Goal: Task Accomplishment & Management: Manage account settings

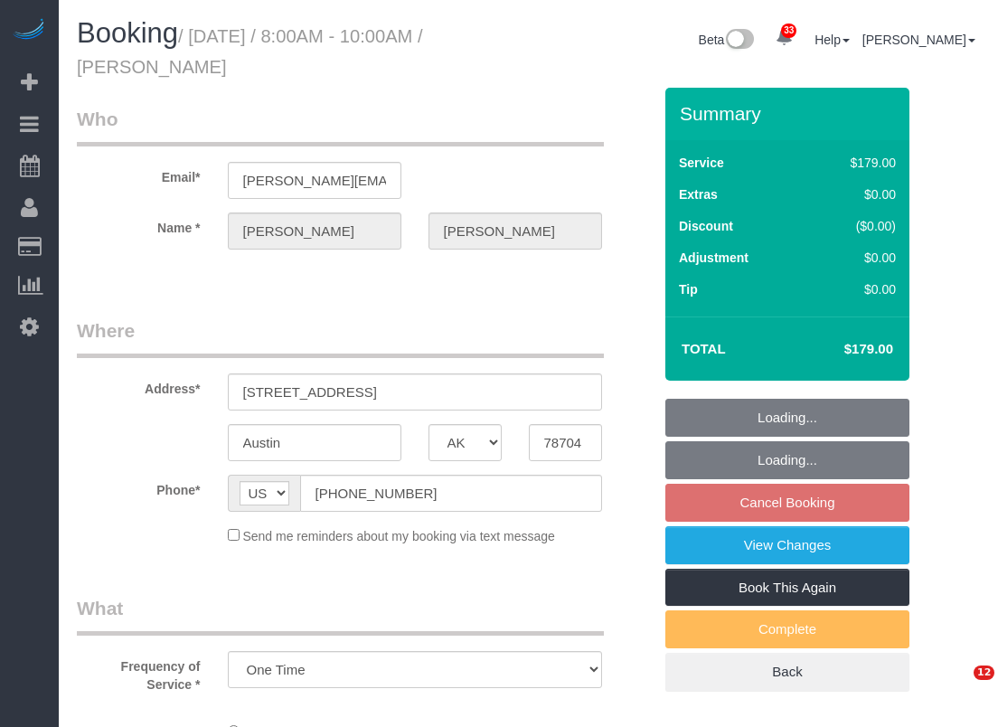
select select "[GEOGRAPHIC_DATA]"
select select "object:3310"
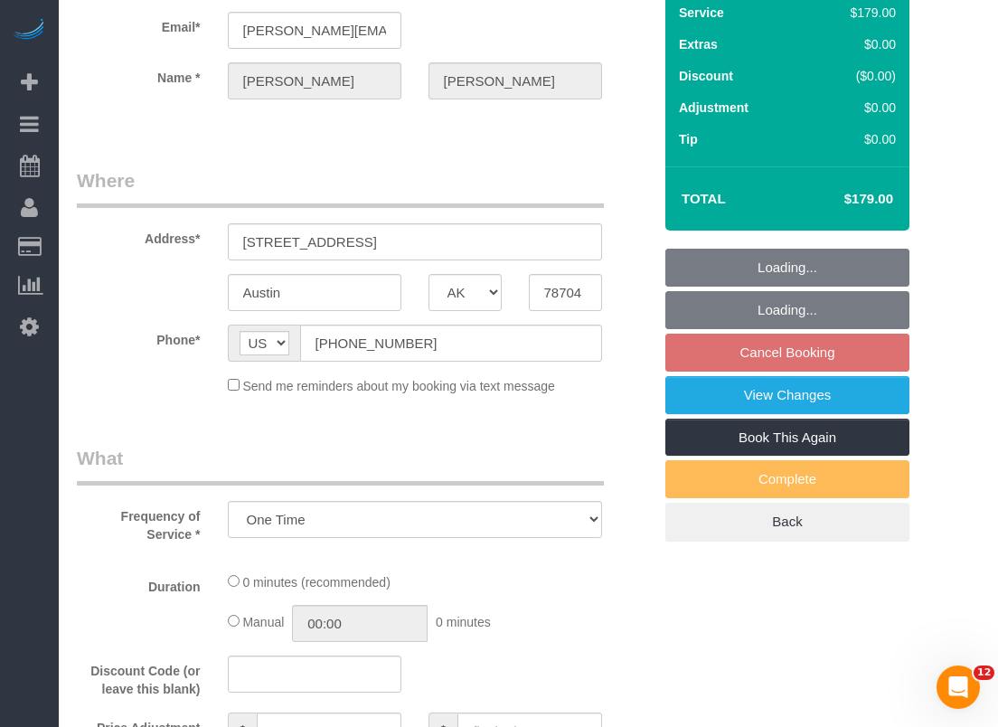
select select "spot101"
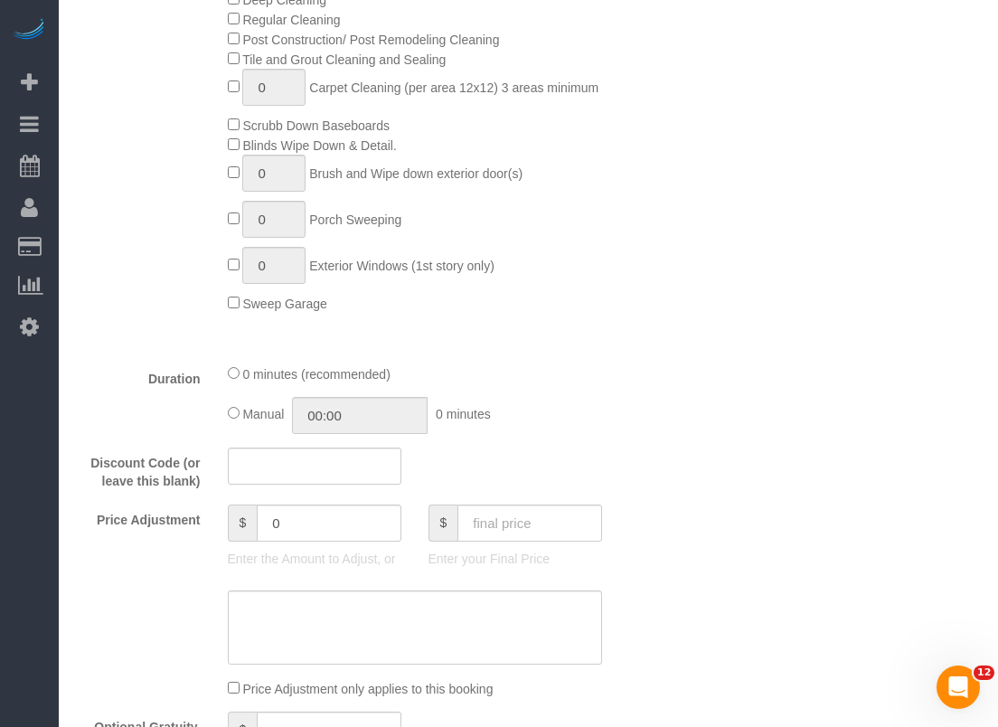
scroll to position [1085, 0]
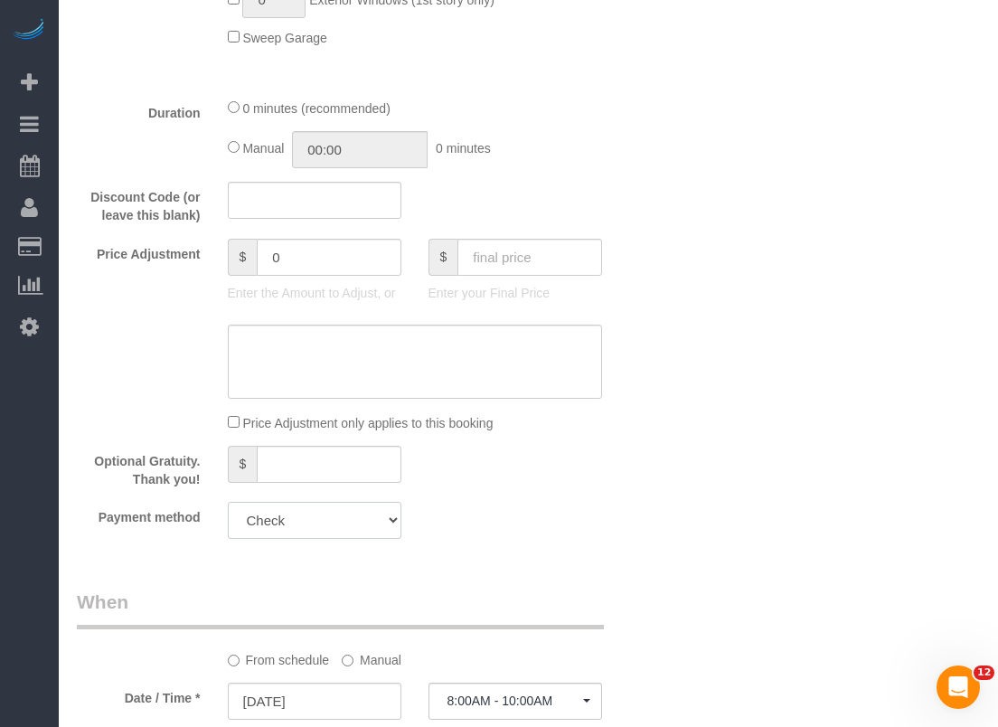
click at [391, 534] on select "Visa - 0764 - 09/2025 Visa - 8088 - 09/2025 Visa - 0368 - 09/2025 Visa - 0764 -…" at bounding box center [315, 520] width 174 height 37
drag, startPoint x: 659, startPoint y: 577, endPoint x: 671, endPoint y: 580, distance: 12.1
click at [659, 575] on div "Who Email* [PERSON_NAME][EMAIL_ADDRESS][DOMAIN_NAME] Name * [PERSON_NAME] Where…" at bounding box center [364, 230] width 602 height 2455
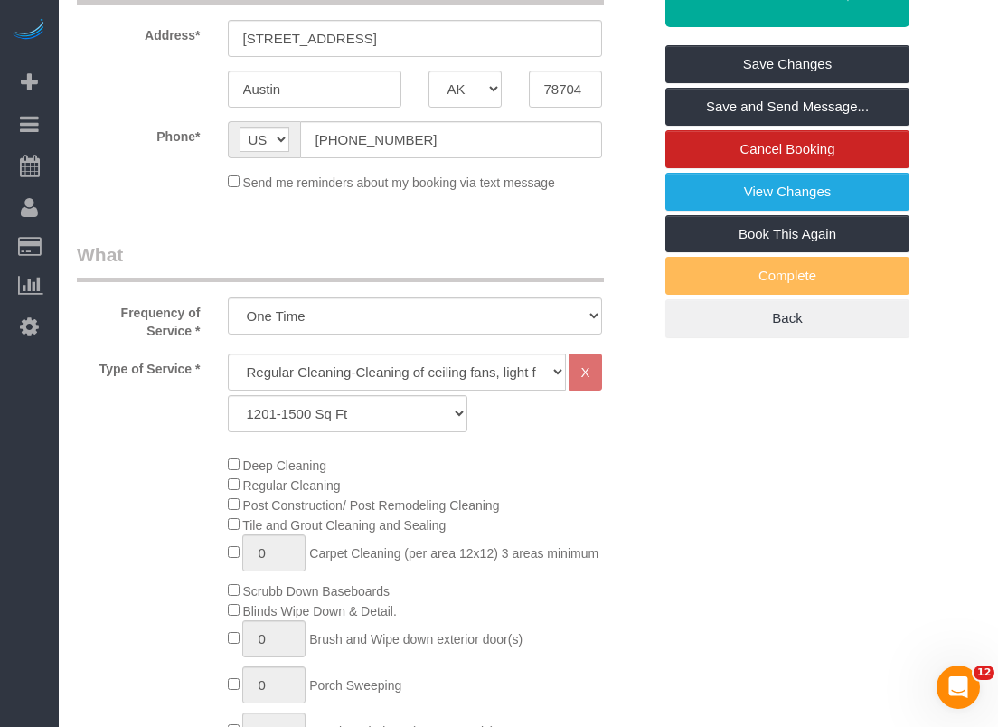
scroll to position [362, 0]
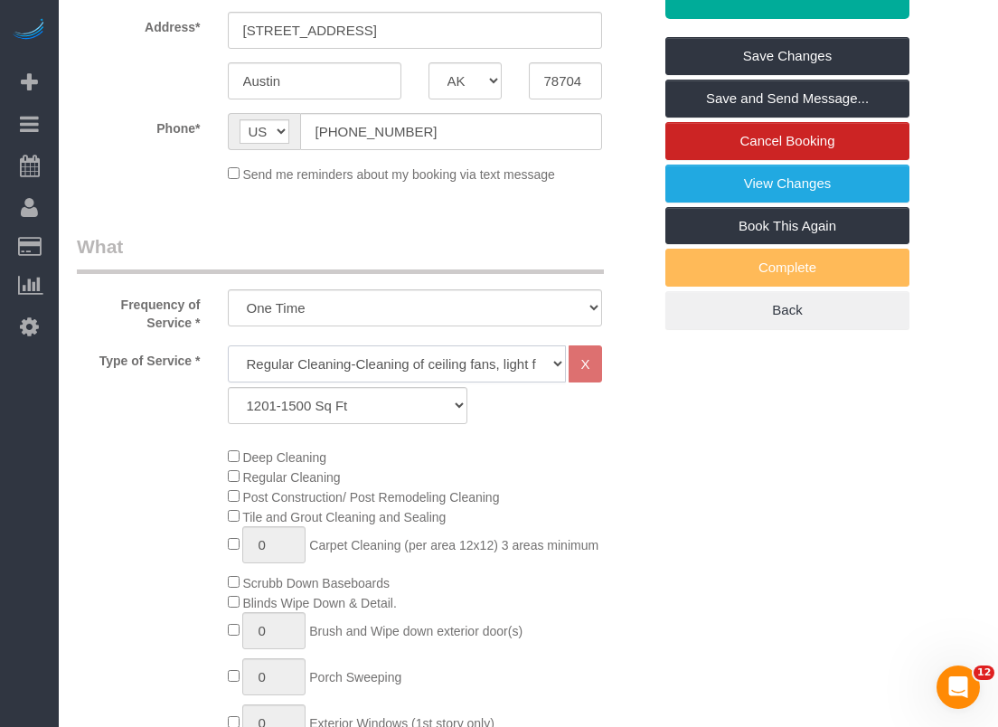
click at [302, 366] on select "Regular Cleaning-Cleaning of ceiling fans, light fixtures, windowsills, dust ba…" at bounding box center [397, 363] width 339 height 37
select select "4"
click at [228, 345] on select "Regular Cleaning-Cleaning of ceiling fans, light fixtures, windowsills, dust ba…" at bounding box center [397, 363] width 339 height 37
click at [631, 522] on div "Deep Cleaning Regular Cleaning Post Construction/ Post Remodeling Cleaning Tile…" at bounding box center [440, 609] width 452 height 324
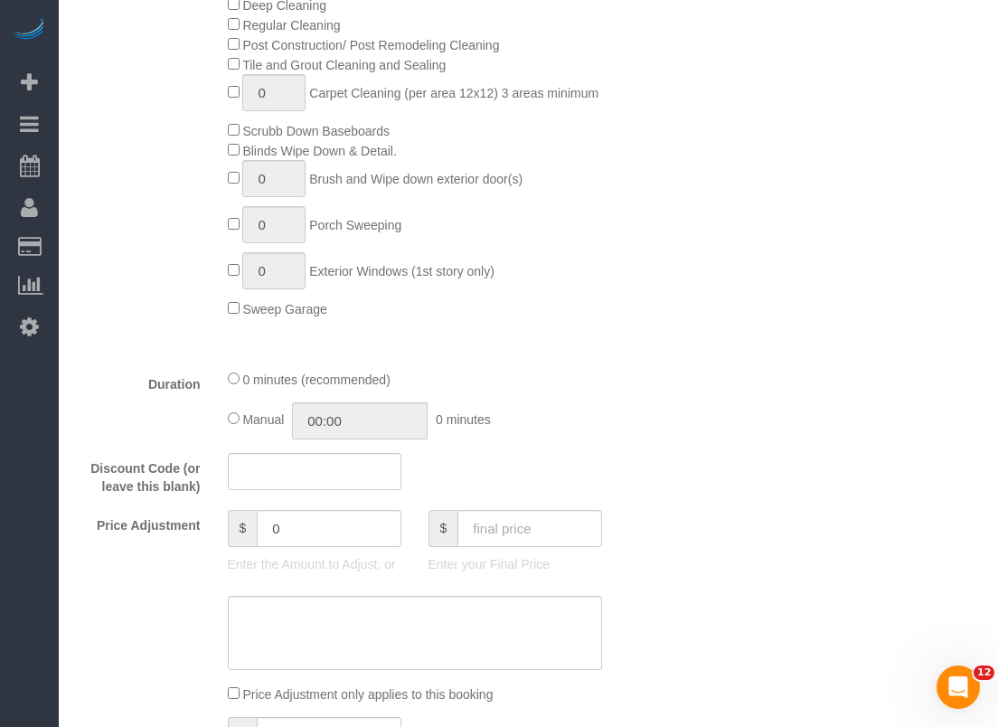
scroll to position [1266, 0]
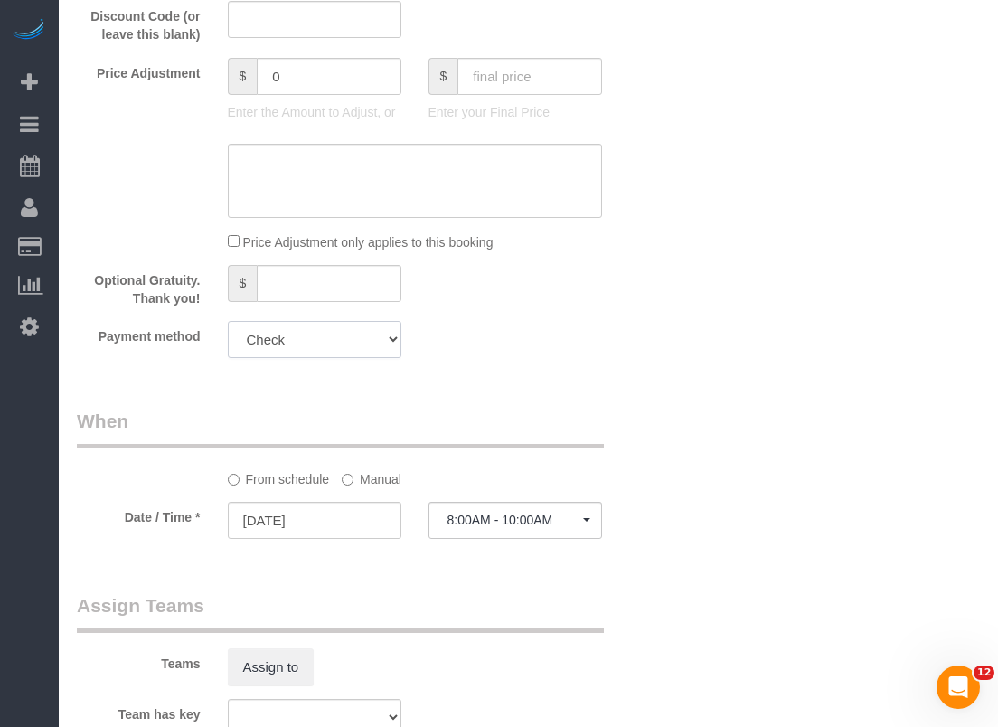
click at [385, 352] on select "Visa - 0764 - 09/2025 Visa - 8088 - 09/2025 Visa - 0368 - 09/2025 Visa - 0764 -…" at bounding box center [315, 339] width 174 height 37
select select "string:fspay"
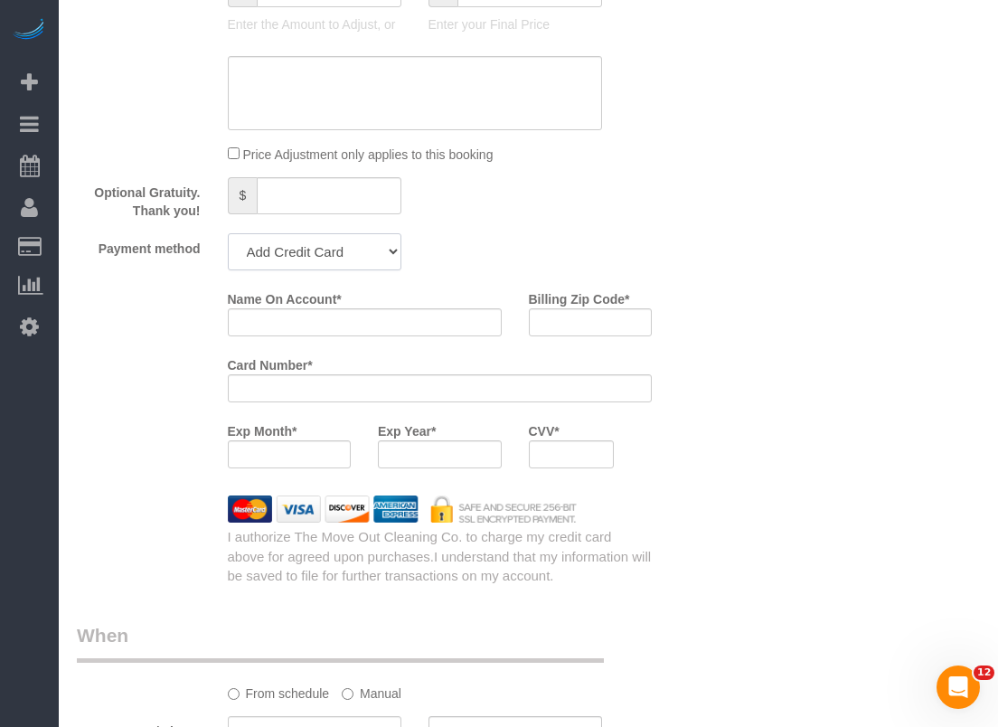
scroll to position [1297, 0]
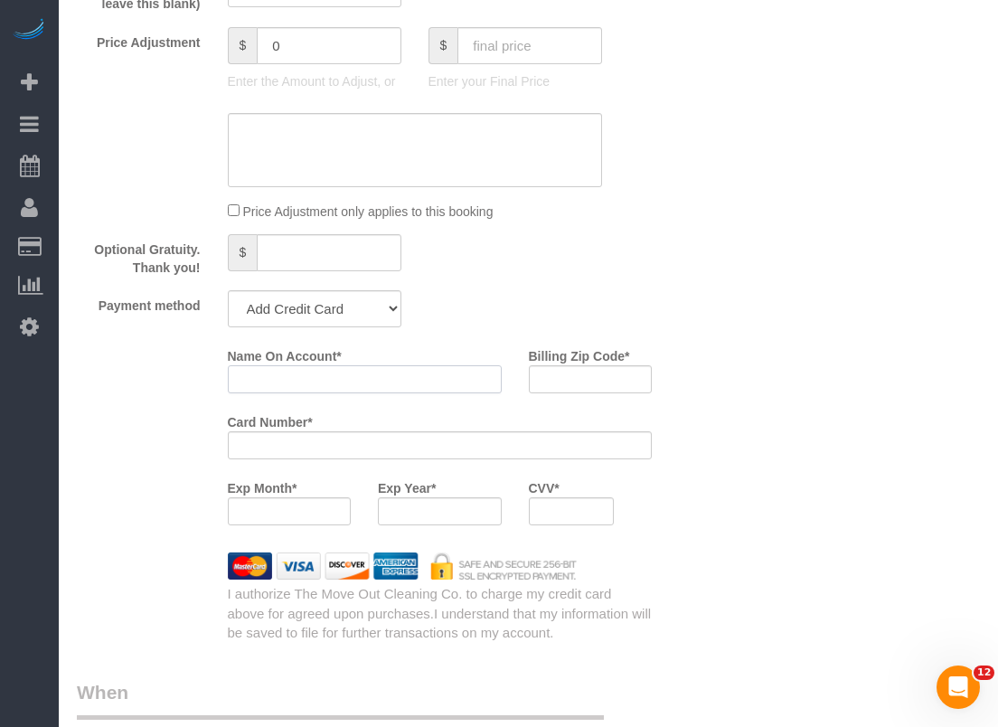
click at [445, 384] on input "Name On Account *" at bounding box center [365, 379] width 274 height 28
paste input "[PERSON_NAME]"
type input "[PERSON_NAME]"
click at [549, 384] on input "Billing Zip Code *" at bounding box center [591, 379] width 124 height 28
paste input "78704"
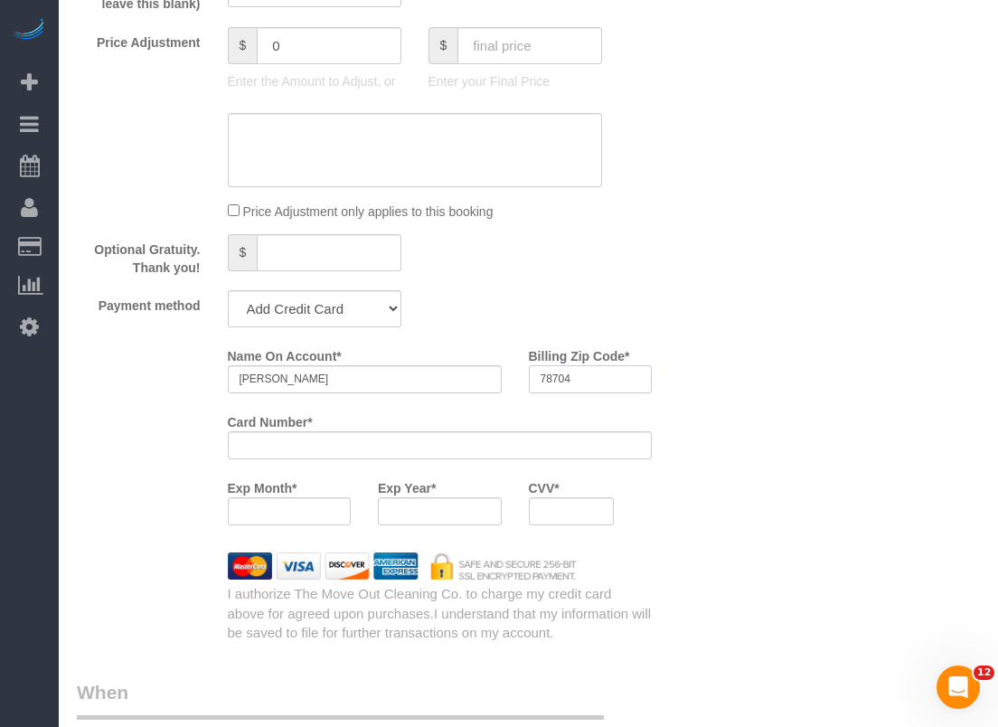
type input "78704"
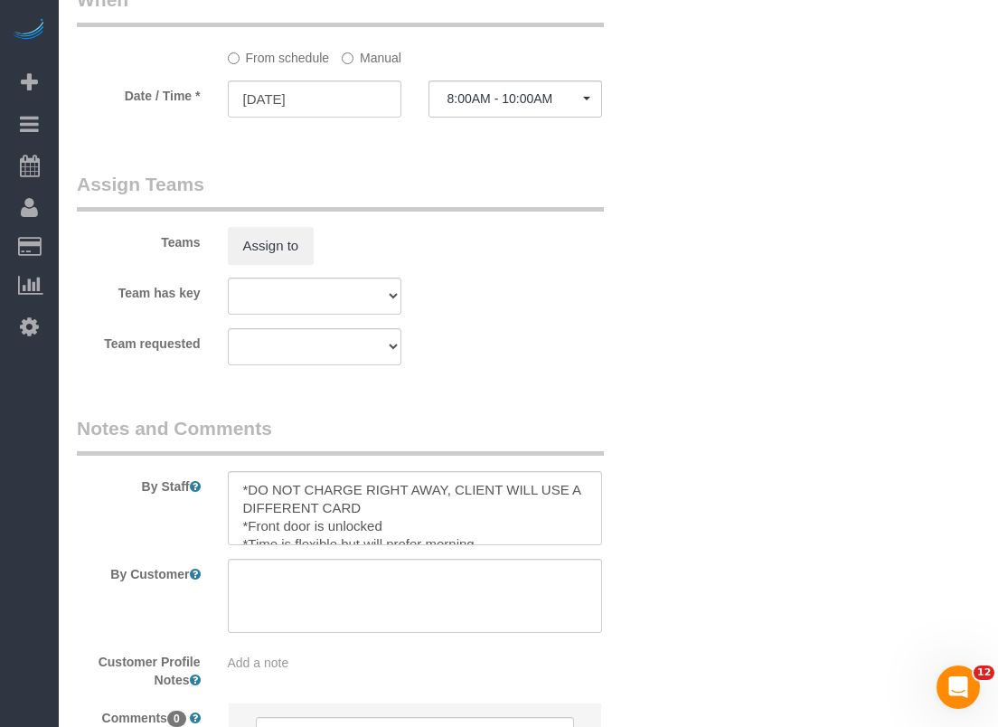
scroll to position [2020, 0]
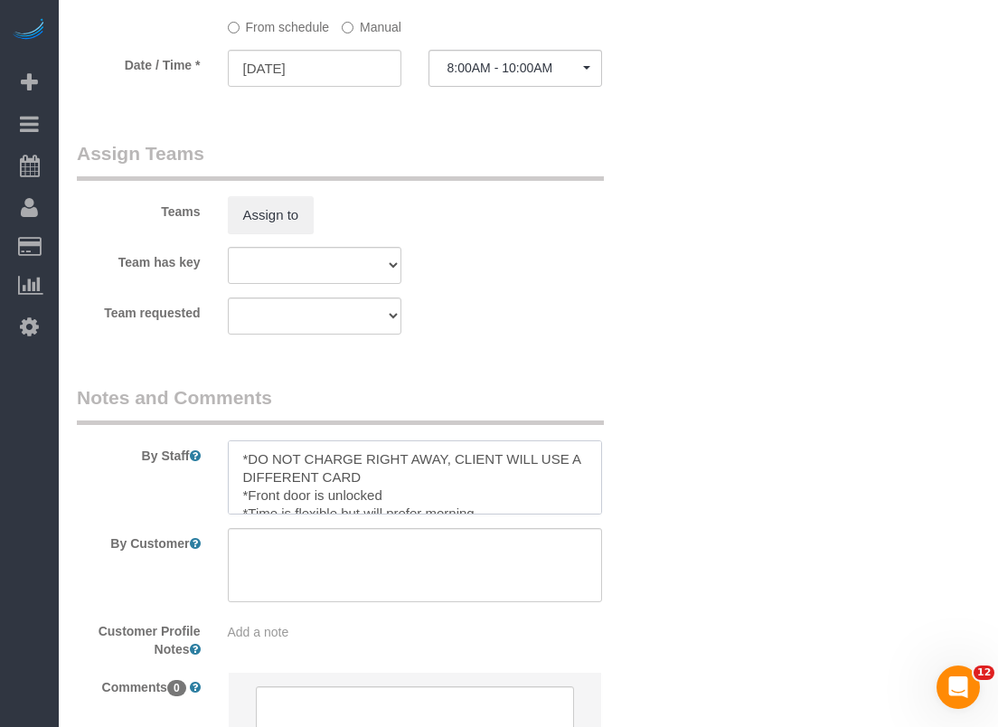
drag, startPoint x: 391, startPoint y: 473, endPoint x: 229, endPoint y: 466, distance: 162.0
click at [229, 466] on textarea at bounding box center [415, 477] width 374 height 74
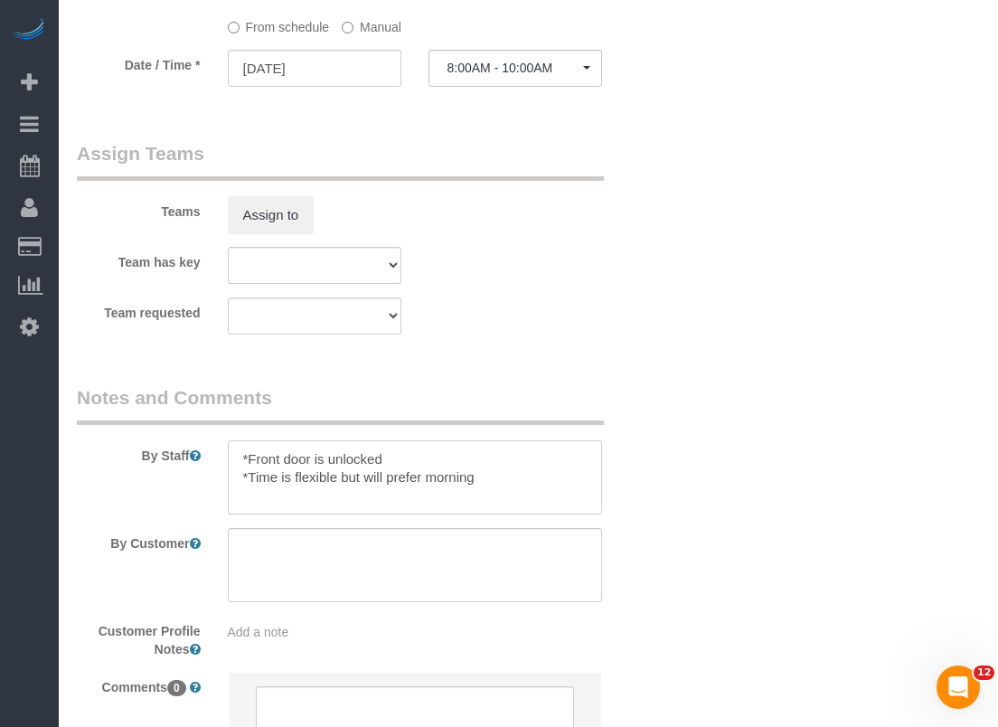
click at [241, 481] on textarea at bounding box center [415, 477] width 374 height 74
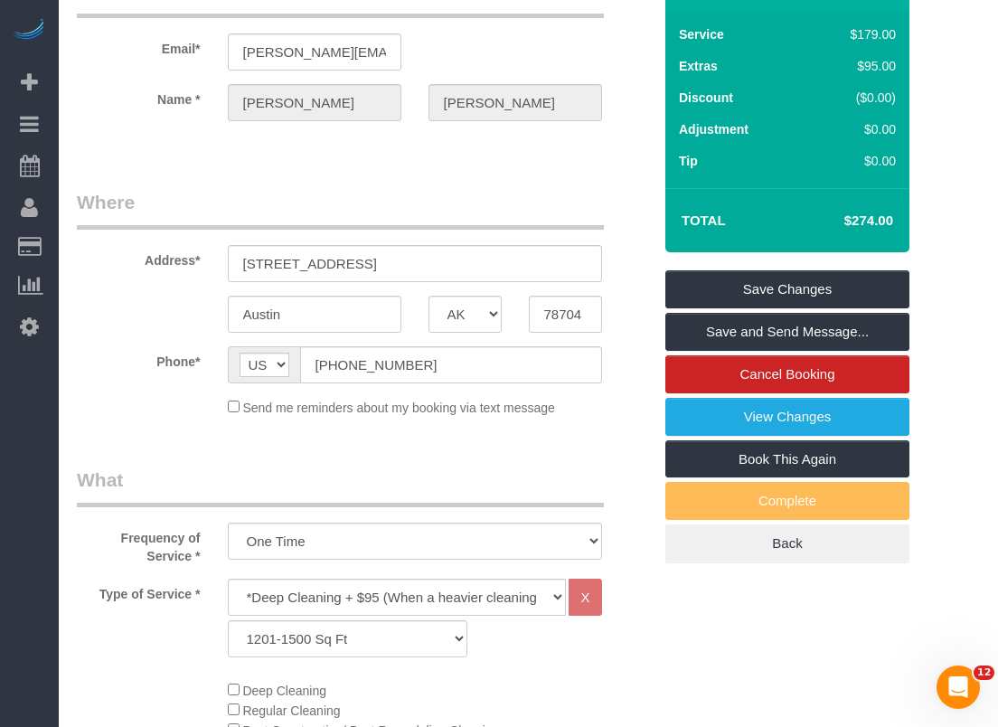
scroll to position [0, 0]
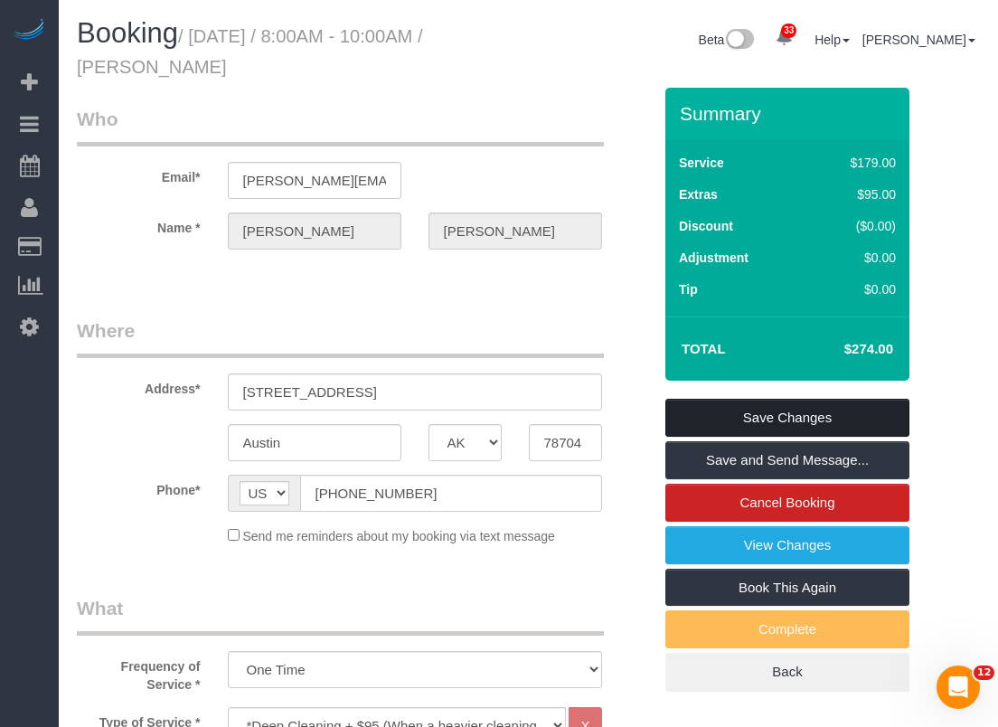
type textarea "*Front door is unlocked *Time is flexible but will prefer morning"
click at [812, 416] on link "Save Changes" at bounding box center [787, 418] width 244 height 38
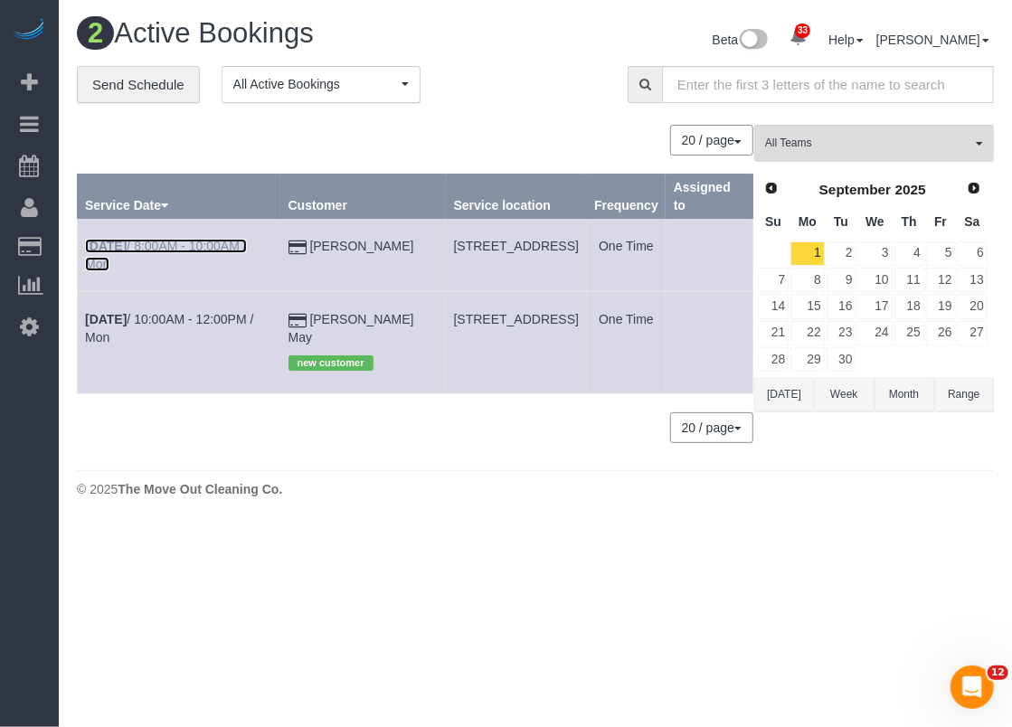
click at [150, 249] on link "[DATE] 8:00AM - 10:00AM / Mon" at bounding box center [166, 255] width 162 height 33
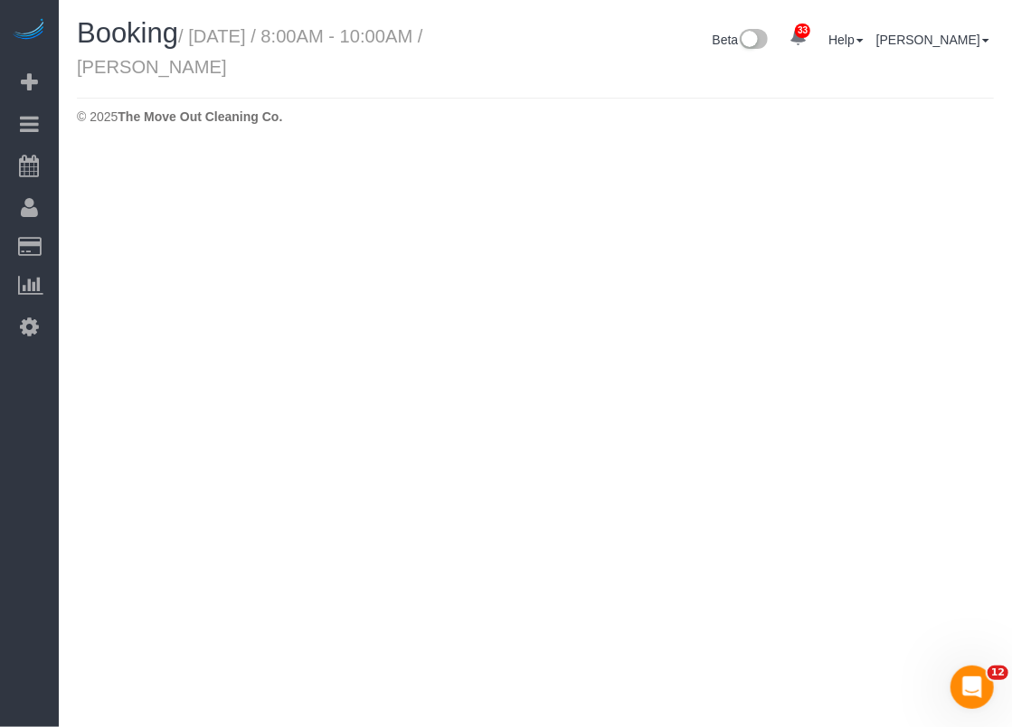
select select "[GEOGRAPHIC_DATA]"
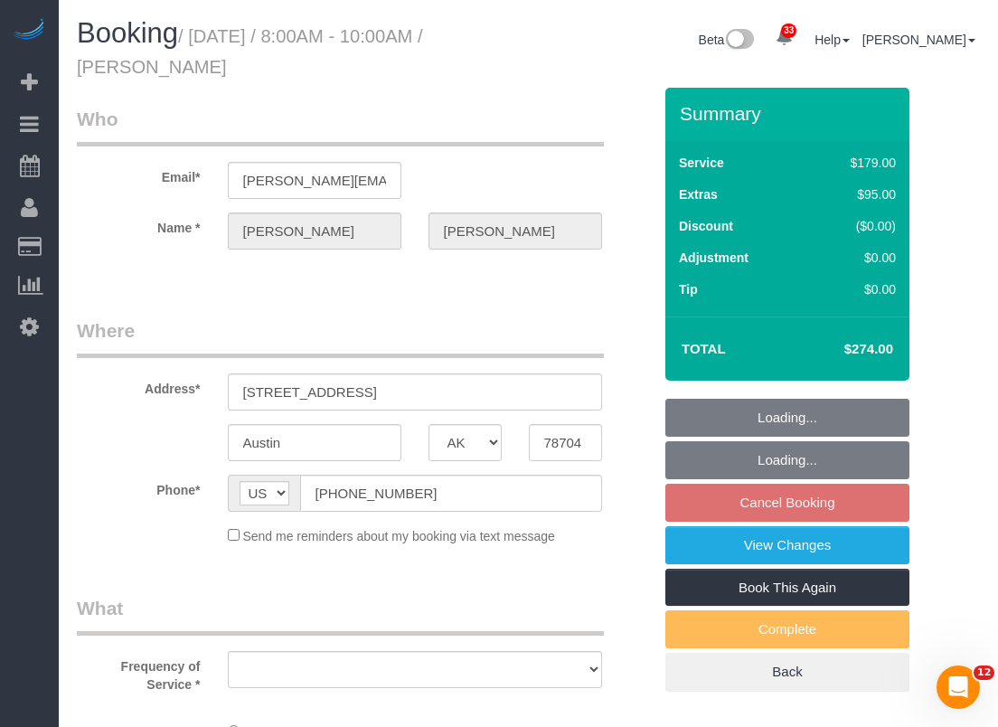
select select "string:fspay-d982a0ba-7645-48de-9e64-01496ca74e8a"
select select "spot126"
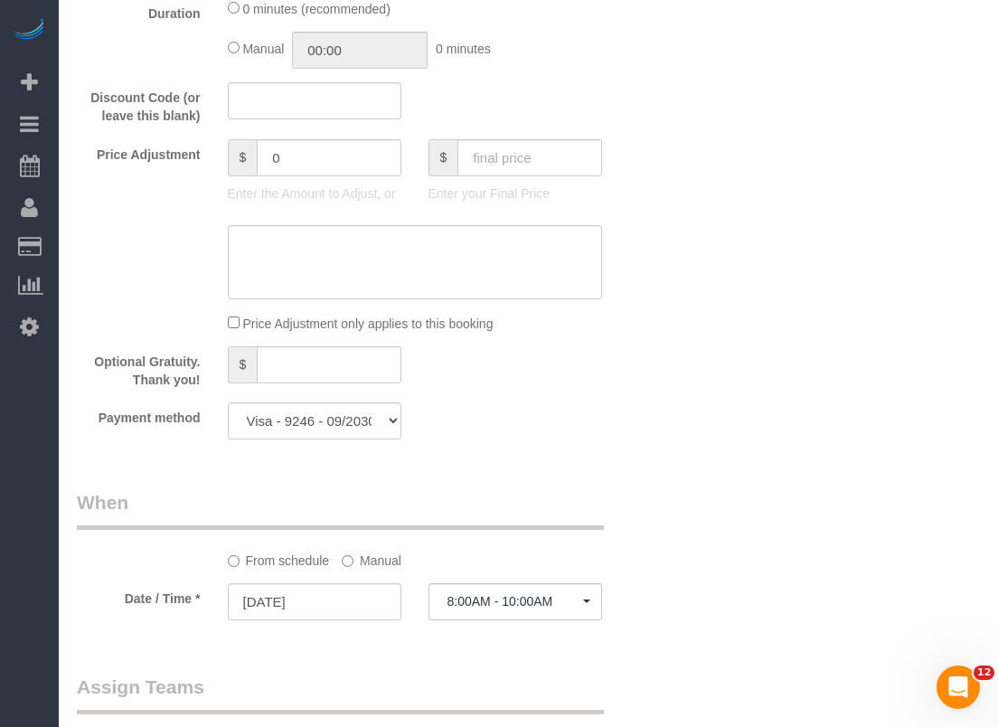
scroll to position [1186, 0]
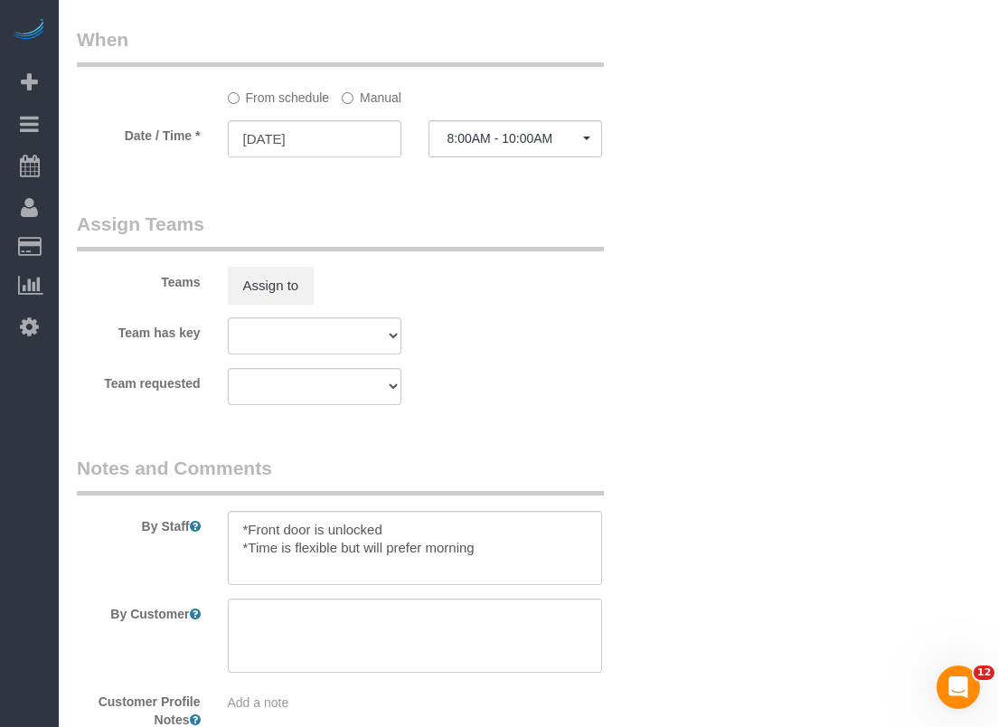
select select "object:3845"
select select "3"
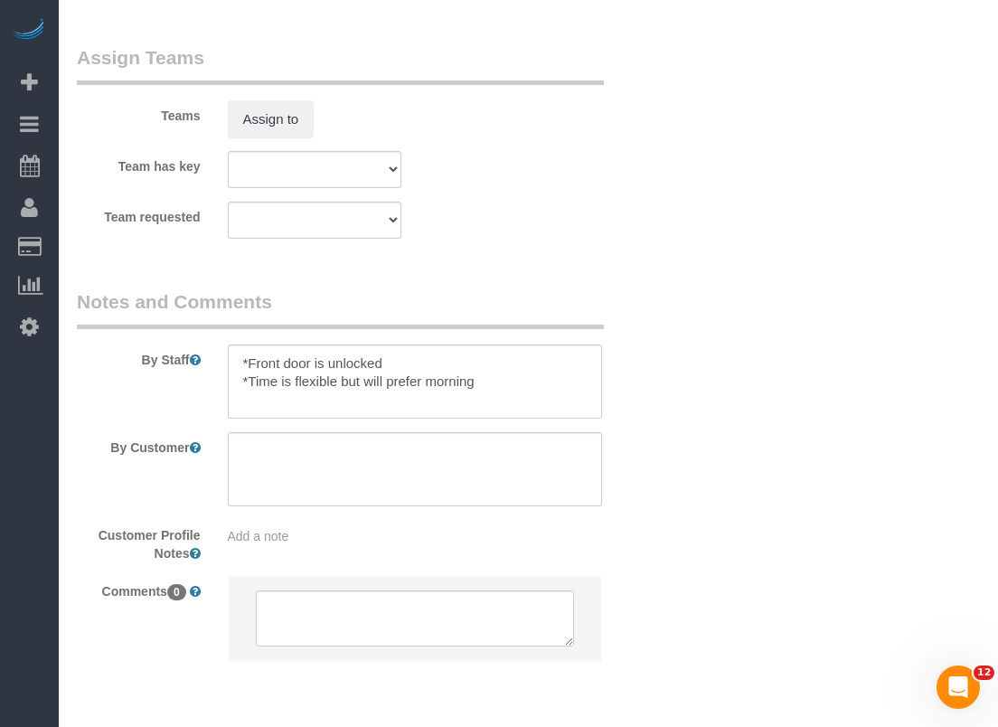
scroll to position [1876, 0]
